Goal: Information Seeking & Learning: Learn about a topic

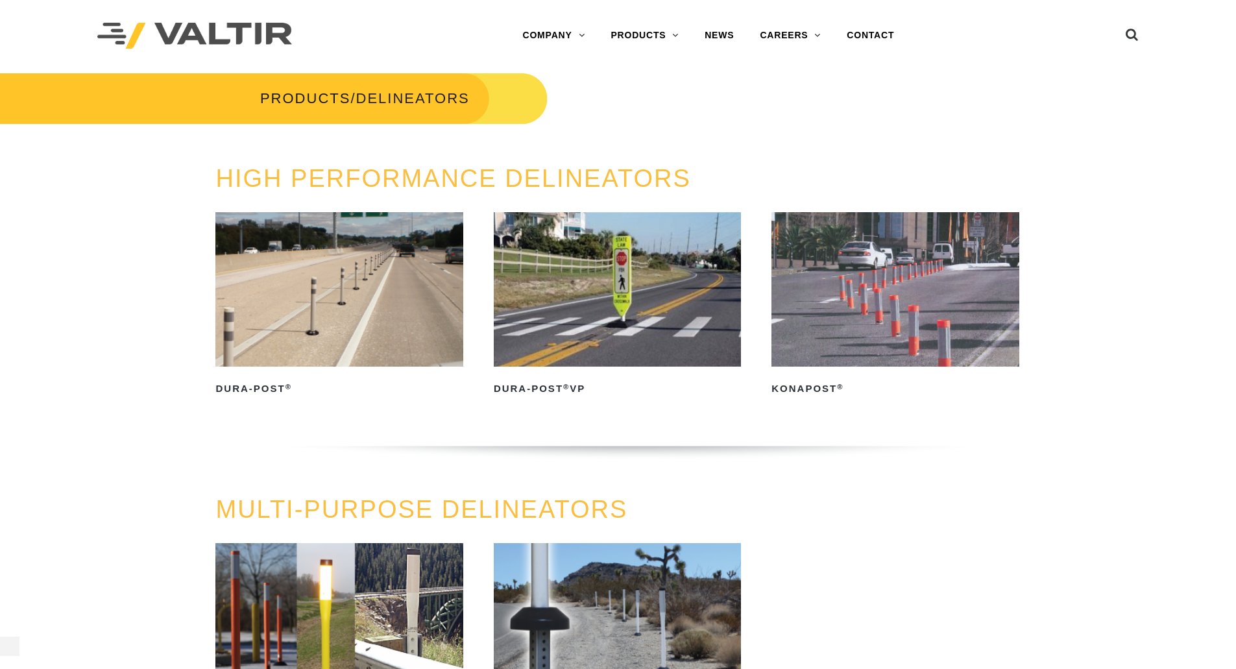
click at [293, 304] on img at bounding box center [338, 289] width 247 height 154
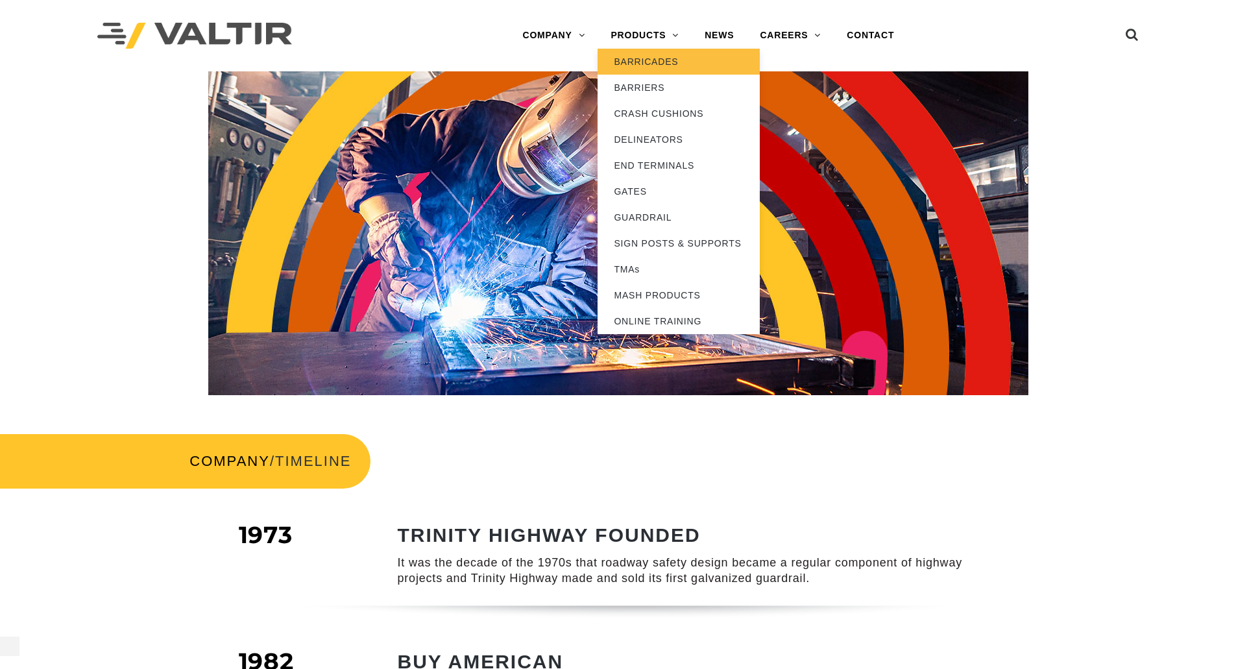
click at [654, 62] on link "BARRICADES" at bounding box center [679, 62] width 162 height 26
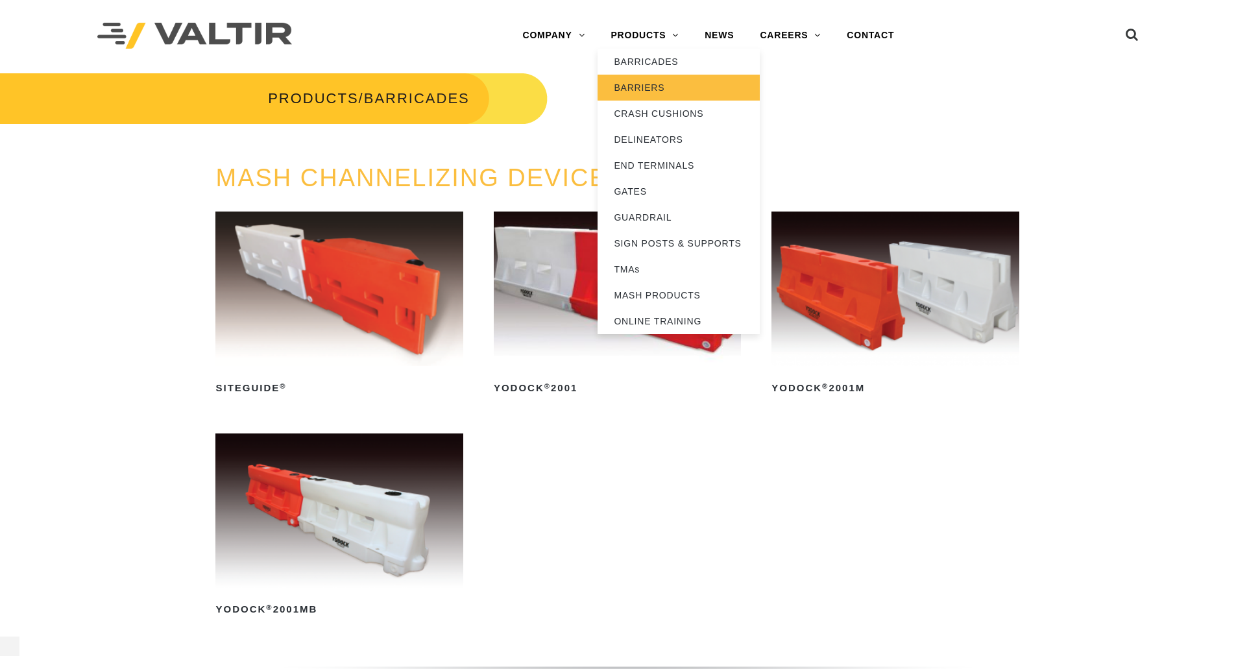
click at [659, 86] on link "BARRIERS" at bounding box center [679, 88] width 162 height 26
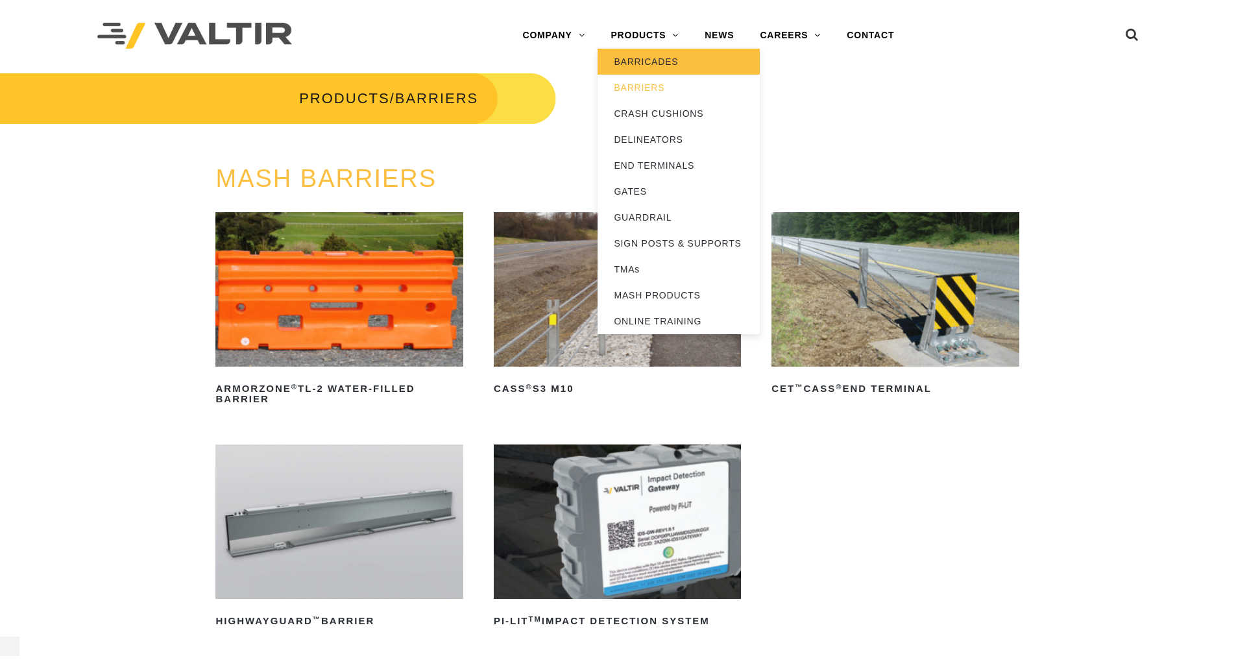
click at [654, 56] on link "BARRICADES" at bounding box center [679, 62] width 162 height 26
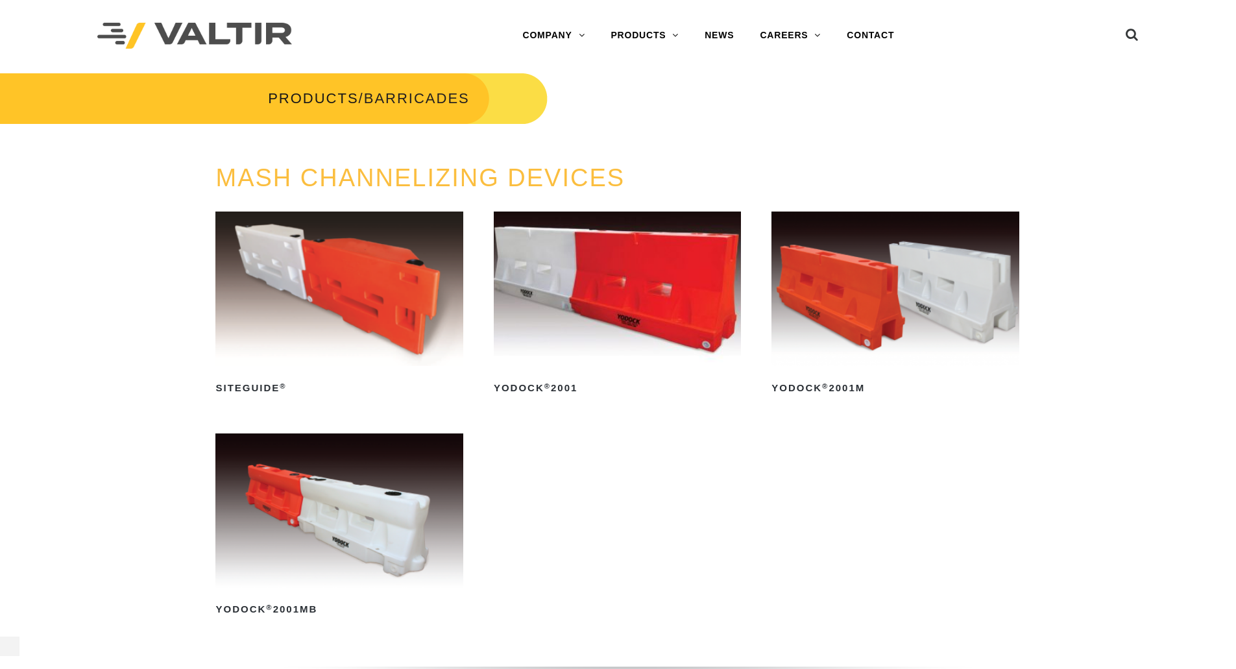
click at [641, 277] on img at bounding box center [617, 289] width 247 height 154
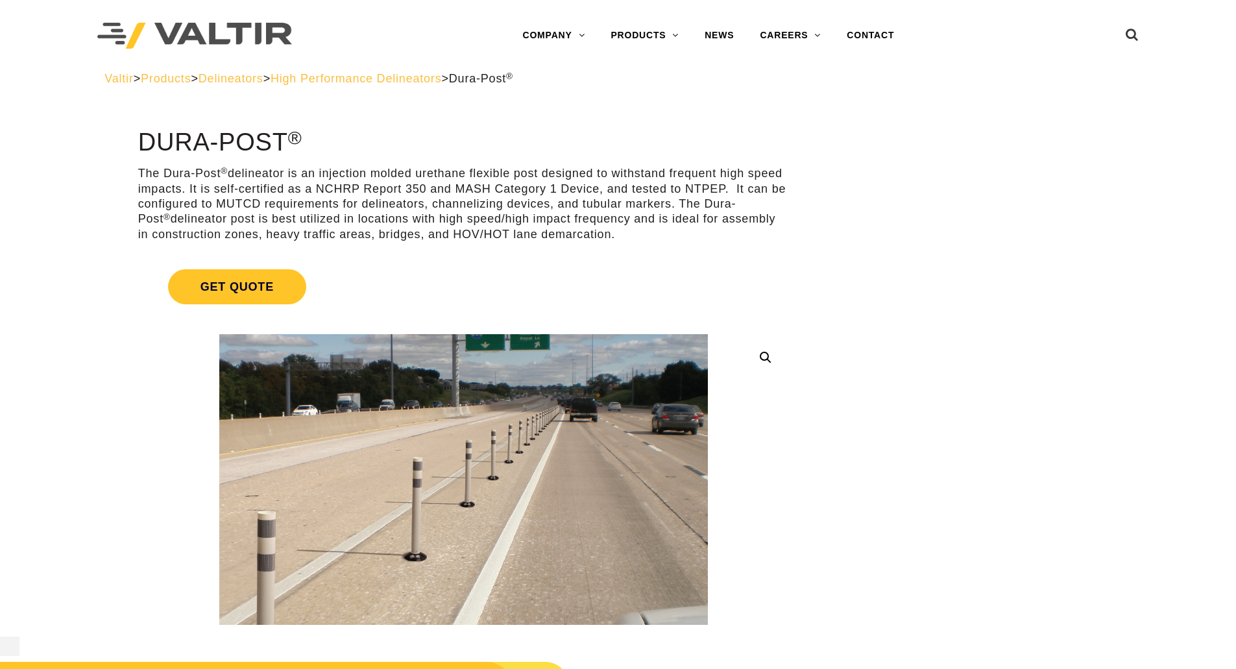
click at [148, 140] on h1 "Dura-Post ®" at bounding box center [463, 142] width 651 height 27
drag, startPoint x: 148, startPoint y: 140, endPoint x: 293, endPoint y: 140, distance: 145.4
type textarea "**********"
click at [293, 140] on h1 "Dura-Post ®" at bounding box center [463, 142] width 651 height 27
click at [303, 138] on h1 "Dura-Post ®" at bounding box center [463, 142] width 651 height 27
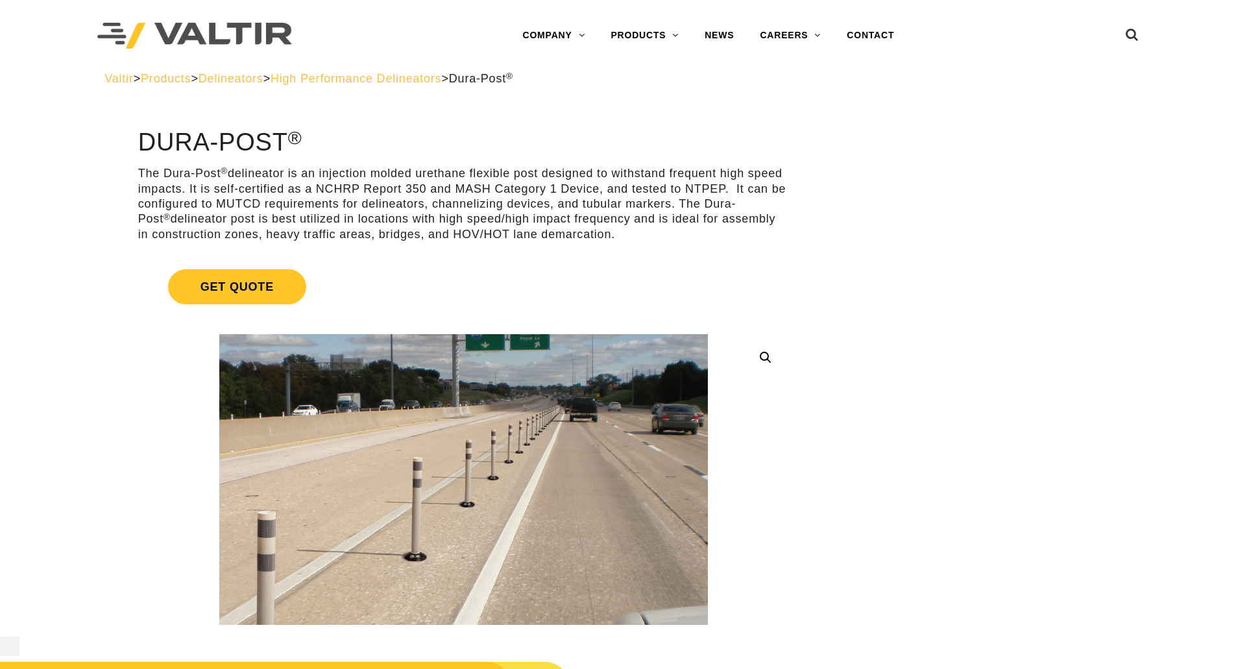
click at [146, 171] on p "The Dura-Post ® delineator is an injection molded urethane flexible post design…" at bounding box center [463, 204] width 651 height 76
drag, startPoint x: 146, startPoint y: 171, endPoint x: 186, endPoint y: 174, distance: 39.7
click at [186, 174] on p "The Dura-Post ® delineator is an injection molded urethane flexible post design…" at bounding box center [463, 204] width 651 height 76
click at [185, 175] on p "The Dura-Post ® delineator is an injection molded urethane flexible post design…" at bounding box center [463, 204] width 651 height 76
click at [143, 170] on p "The Dura-Post ® delineator is an injection molded urethane flexible post design…" at bounding box center [463, 204] width 651 height 76
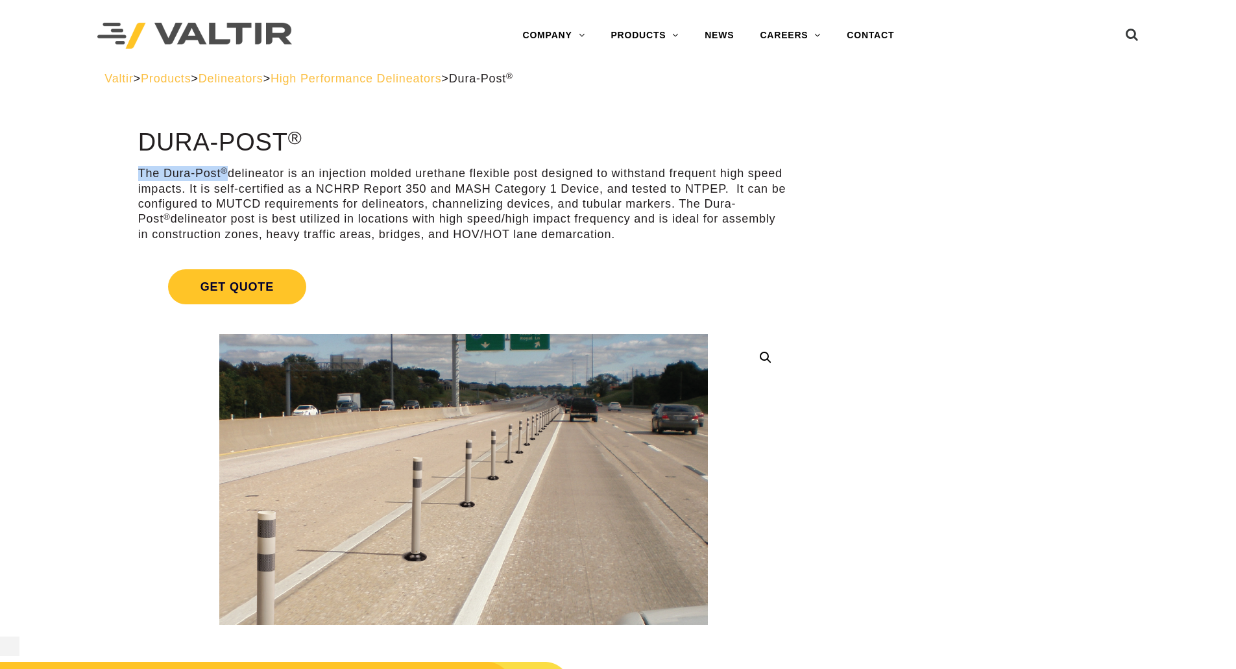
drag, startPoint x: 143, startPoint y: 170, endPoint x: 224, endPoint y: 173, distance: 81.2
click at [224, 173] on p "The Dura-Post ® delineator is an injection molded urethane flexible post design…" at bounding box center [463, 204] width 651 height 76
click at [224, 173] on sup "®" at bounding box center [224, 171] width 7 height 10
drag, startPoint x: 508, startPoint y: 232, endPoint x: 455, endPoint y: 230, distance: 53.2
click at [455, 230] on p "The Dura-Post ® delineator is an injection molded urethane flexible post design…" at bounding box center [463, 204] width 651 height 76
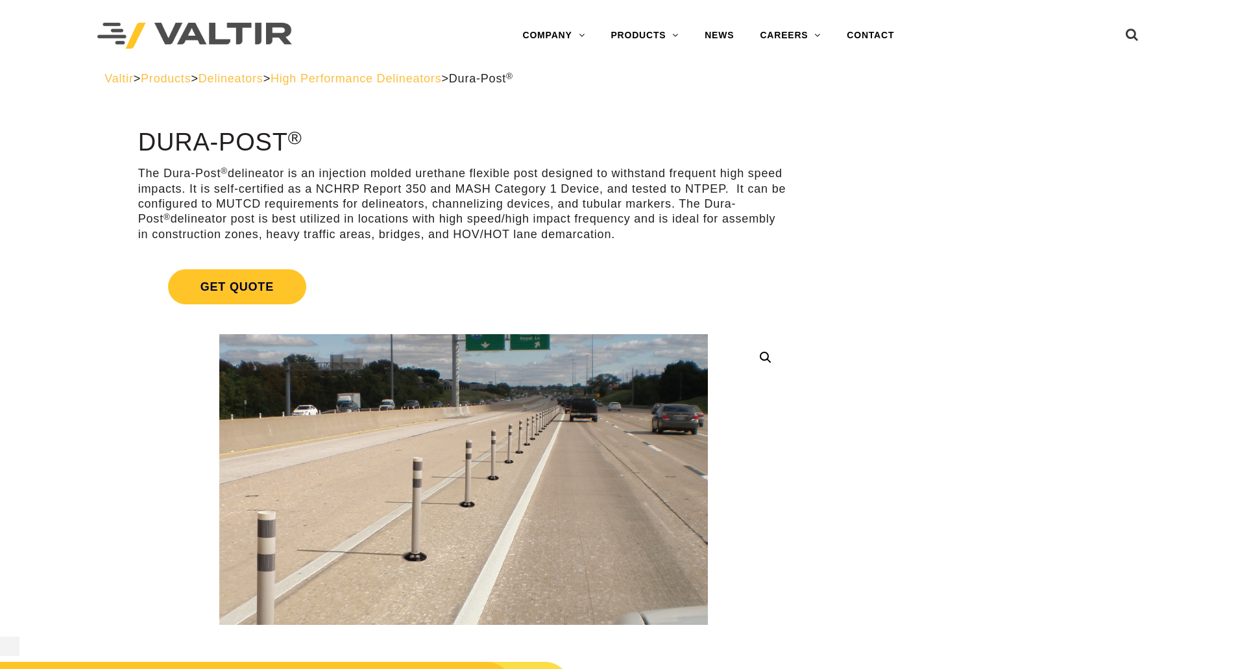
click at [319, 188] on p "The Dura-Post ® delineator is an injection molded urethane flexible post design…" at bounding box center [463, 204] width 651 height 76
drag, startPoint x: 613, startPoint y: 232, endPoint x: 644, endPoint y: 233, distance: 31.2
click at [644, 233] on p "The Dura-Post ® delineator is an injection molded urethane flexible post design…" at bounding box center [463, 204] width 651 height 76
click at [637, 236] on p "The Dura-Post ® delineator is an injection molded urethane flexible post design…" at bounding box center [463, 204] width 651 height 76
